Goal: Browse casually

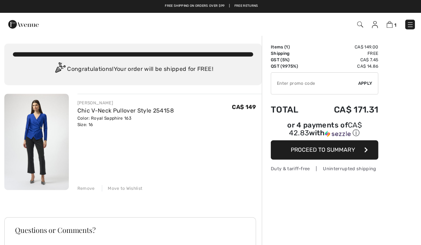
click at [26, 142] on img at bounding box center [36, 141] width 64 height 96
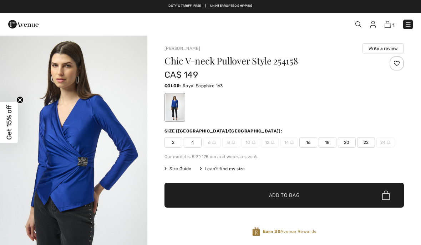
checkbox input "true"
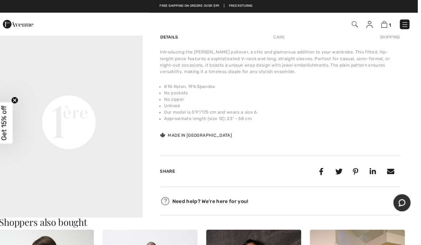
scroll to position [460, 0]
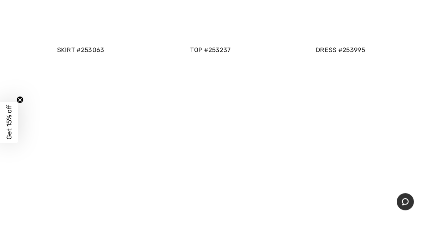
scroll to position [889, 0]
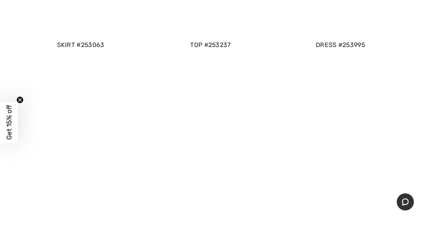
click at [58, 155] on span at bounding box center [210, 177] width 387 height 221
click at [54, 153] on span at bounding box center [210, 177] width 387 height 221
click at [54, 155] on span at bounding box center [210, 177] width 387 height 221
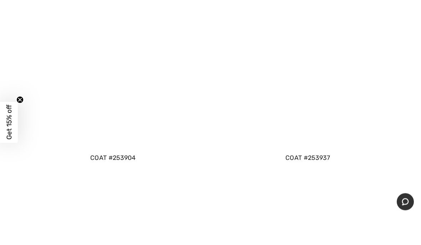
scroll to position [2179, 0]
